Goal: Find specific page/section: Find specific page/section

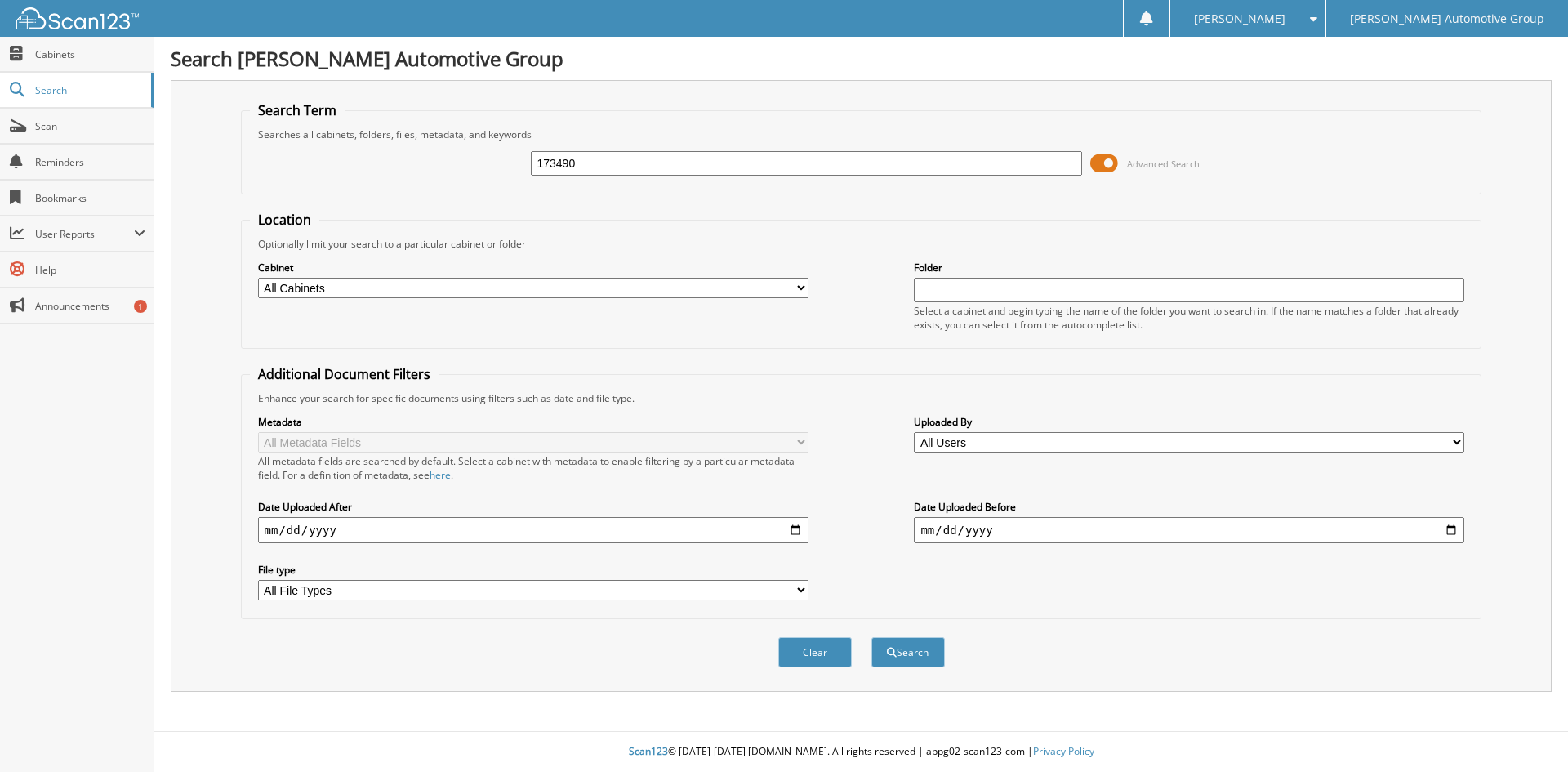
type input "173490"
click at [871, 638] on button "Search" at bounding box center [908, 653] width 73 height 30
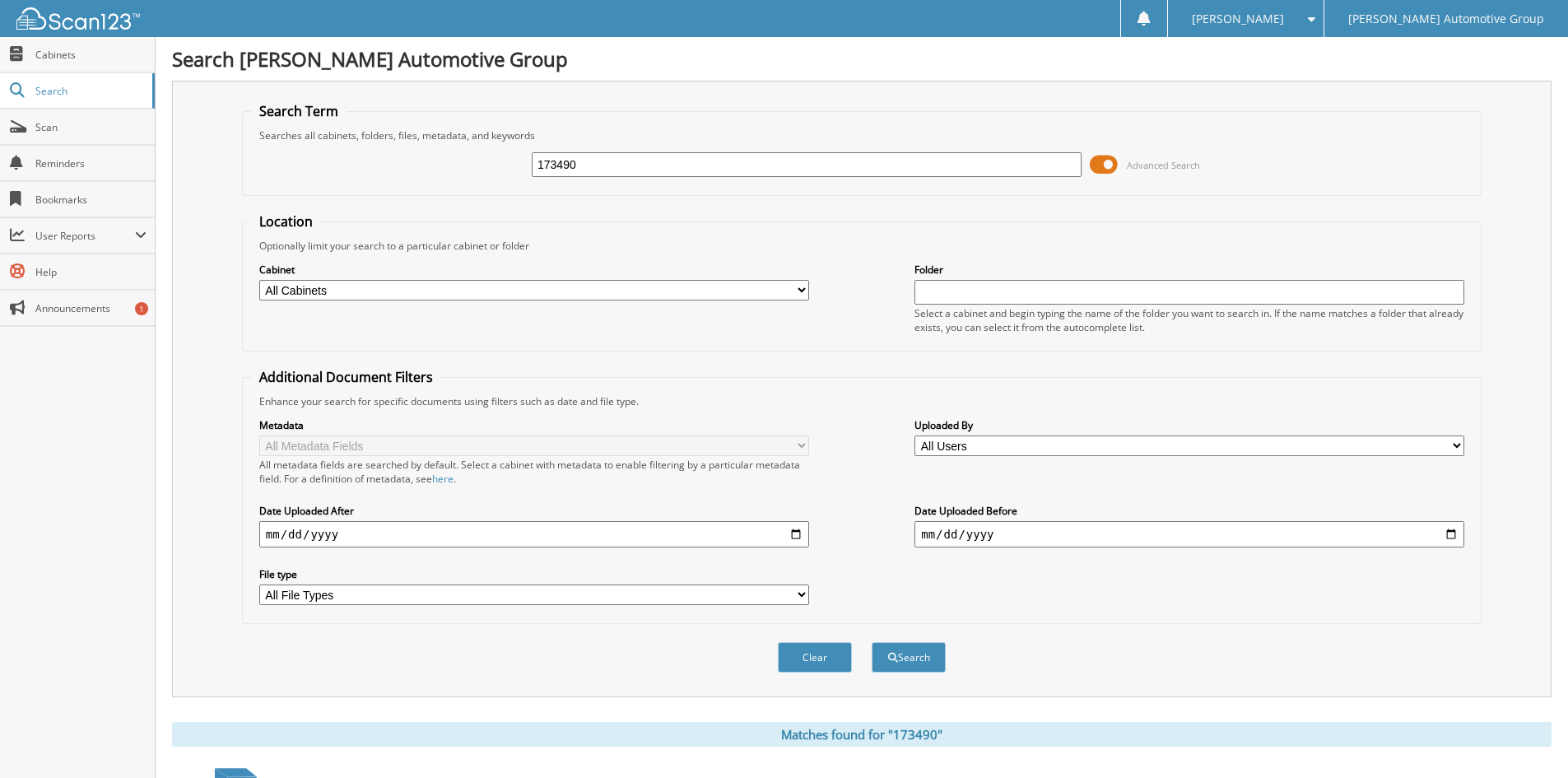
scroll to position [207, 0]
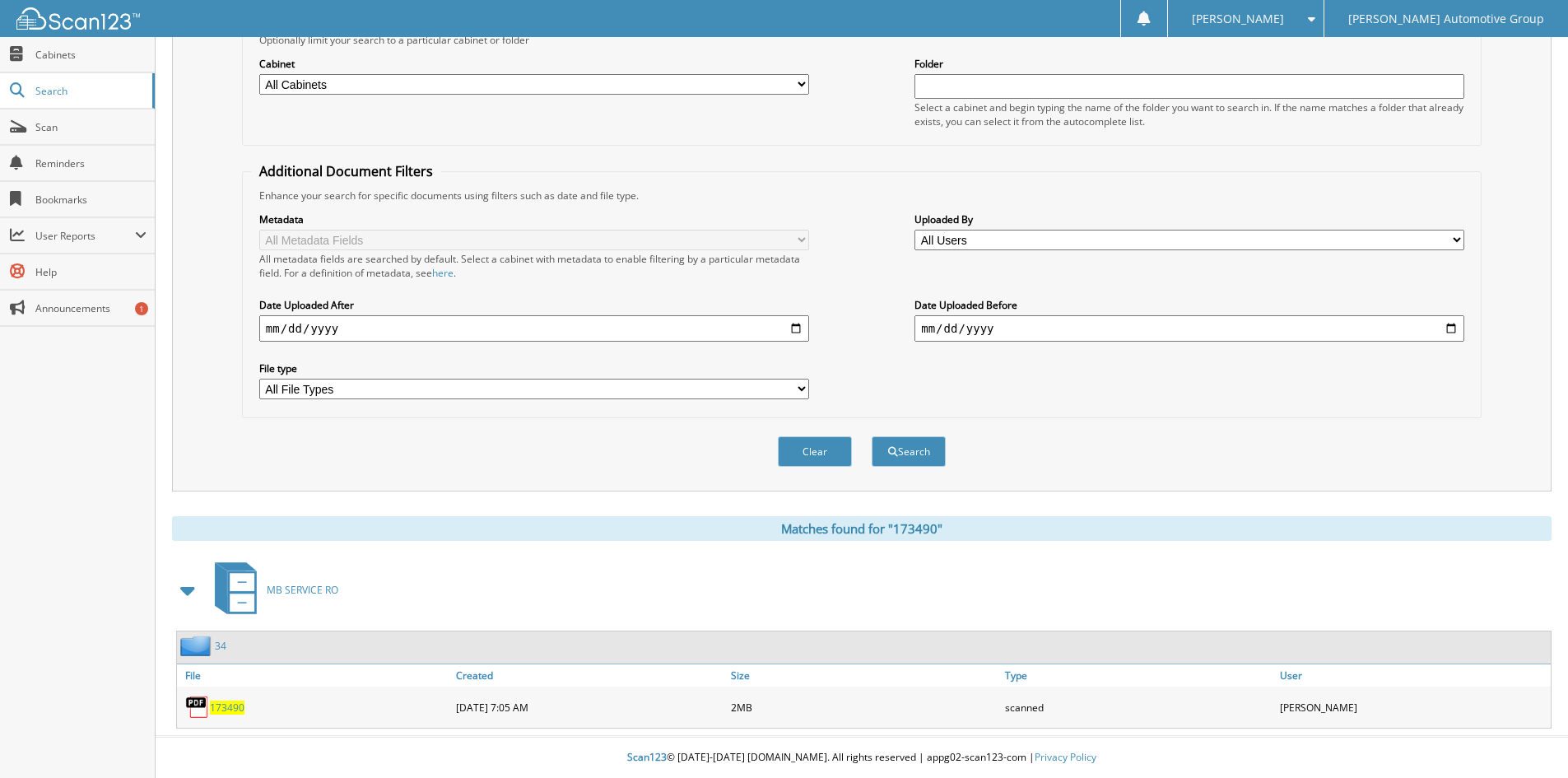
click at [214, 712] on span "173490" at bounding box center [227, 707] width 34 height 14
